Goal: Information Seeking & Learning: Learn about a topic

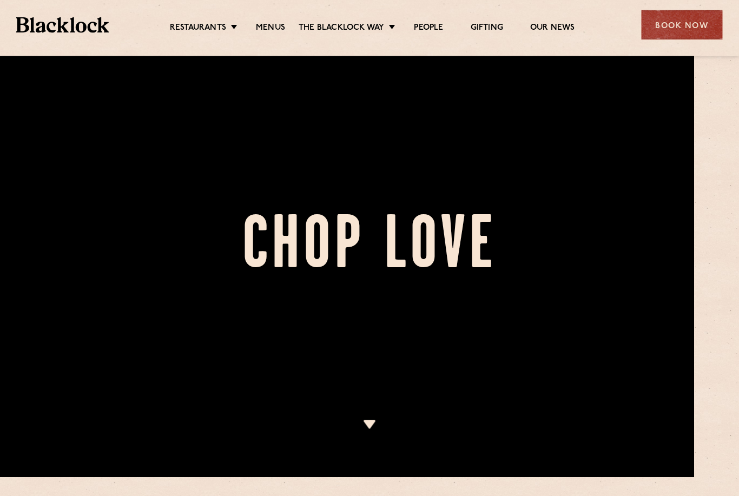
scroll to position [19, 45]
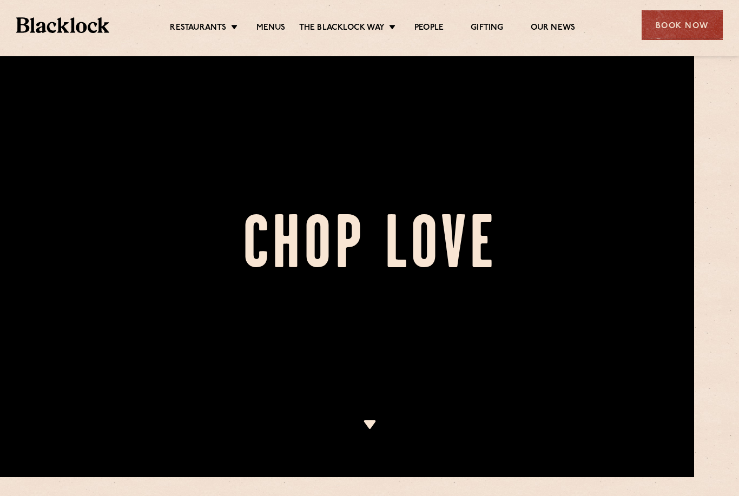
click at [0, 0] on link "[GEOGRAPHIC_DATA]" at bounding box center [0, 0] width 0 height 0
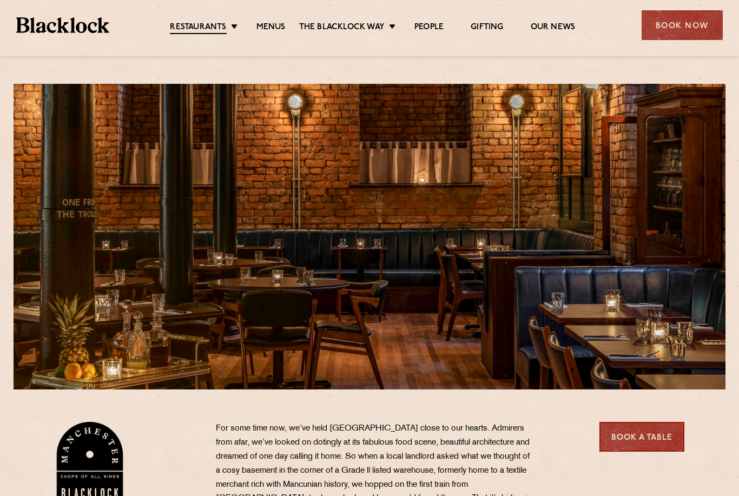
click at [266, 24] on link "Menus" at bounding box center [270, 27] width 29 height 11
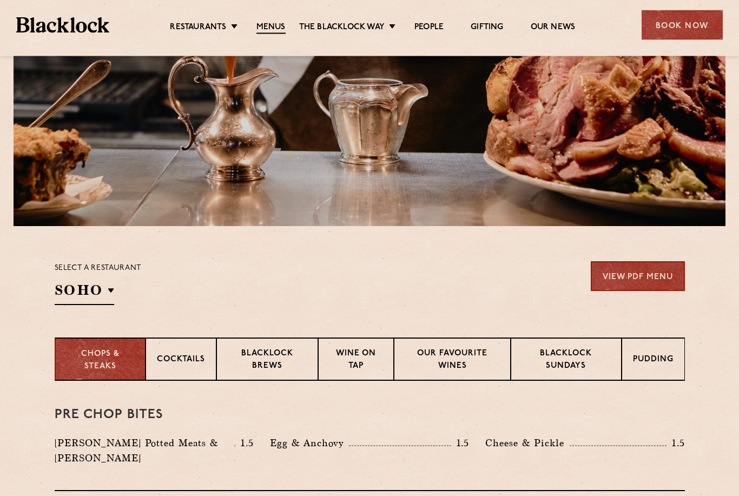
scroll to position [163, 0]
click at [0, 0] on p "[GEOGRAPHIC_DATA]" at bounding box center [0, 0] width 0 height 0
click at [398, 278] on div "Select a restaurant Manchester Soho Birmingham City Shoreditch Covent Garden Ca…" at bounding box center [370, 283] width 630 height 44
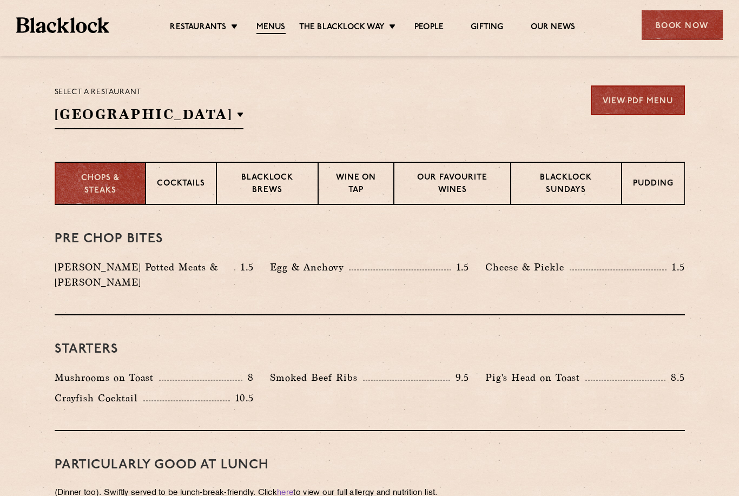
scroll to position [339, 0]
click at [571, 187] on p "Blacklock Sundays" at bounding box center [566, 185] width 88 height 25
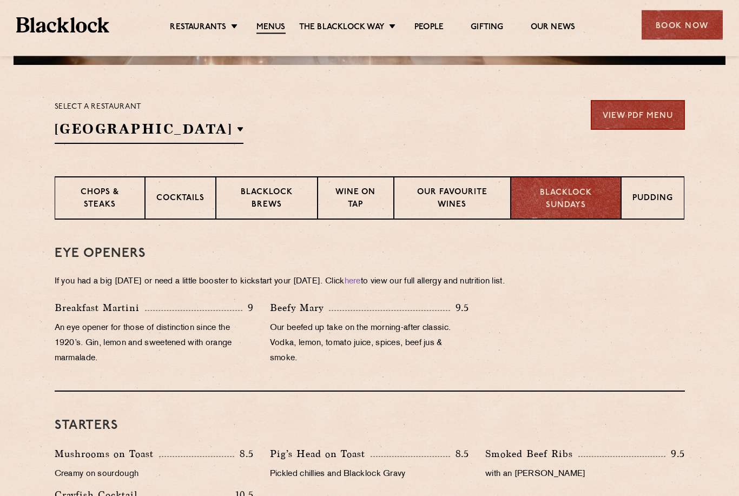
scroll to position [325, 0]
